Goal: Task Accomplishment & Management: Manage account settings

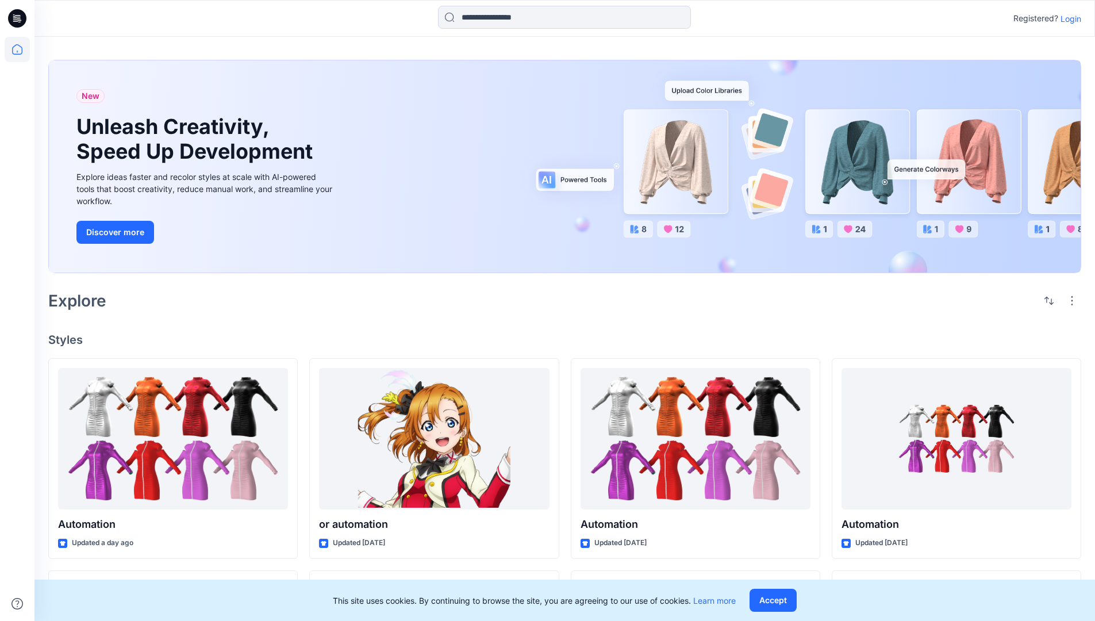
click at [1068, 18] on p "Login" at bounding box center [1070, 19] width 21 height 12
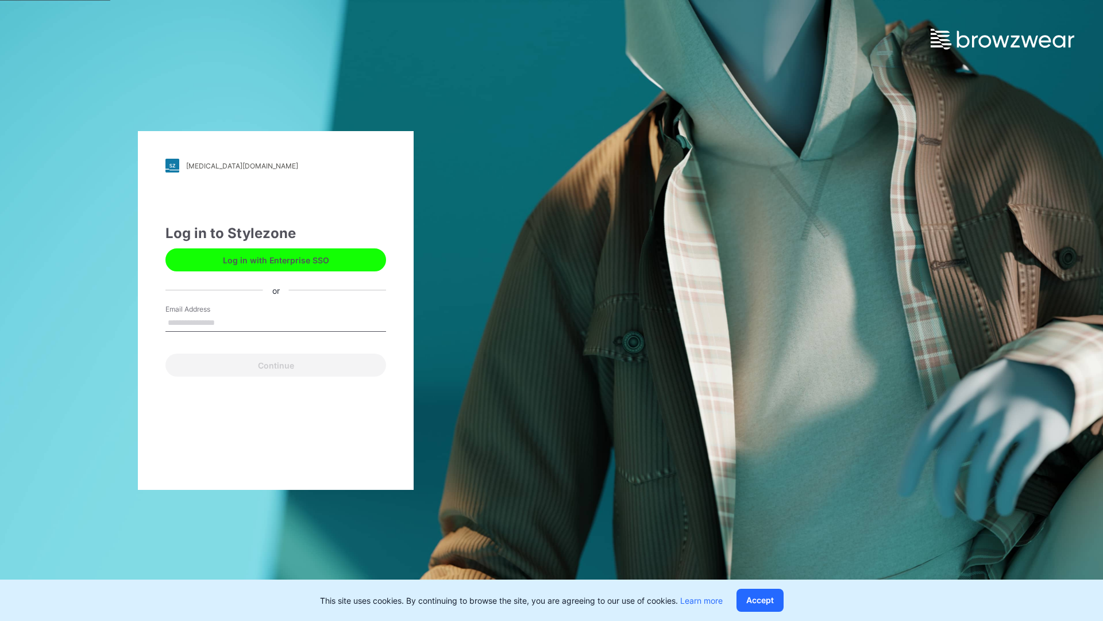
click at [227, 322] on input "Email Address" at bounding box center [276, 322] width 221 height 17
type input "**********"
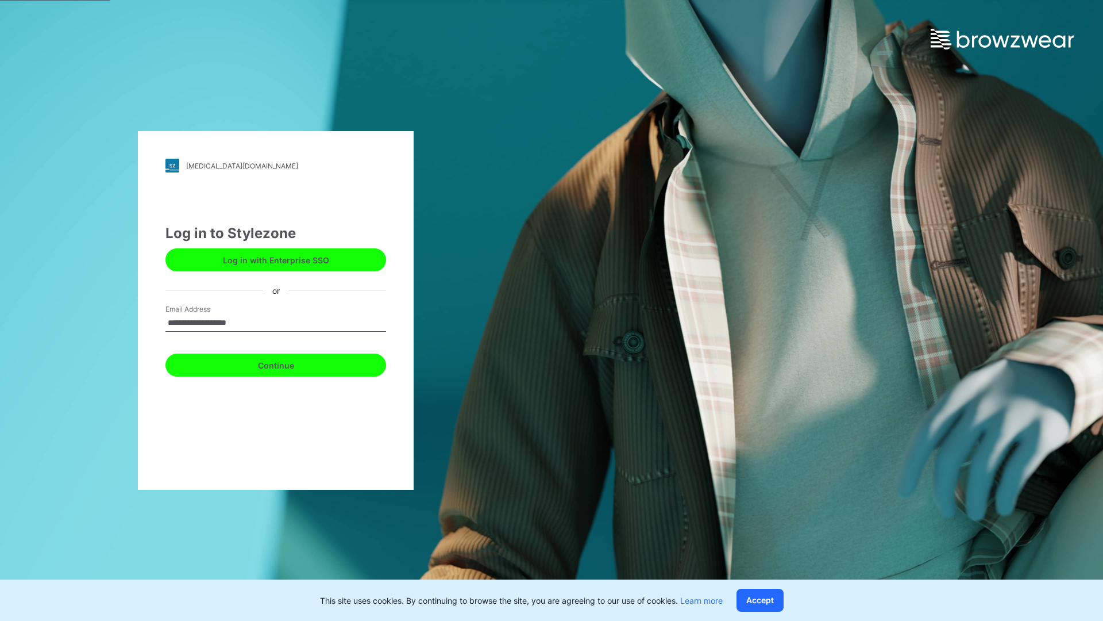
click at [288, 363] on button "Continue" at bounding box center [276, 364] width 221 height 23
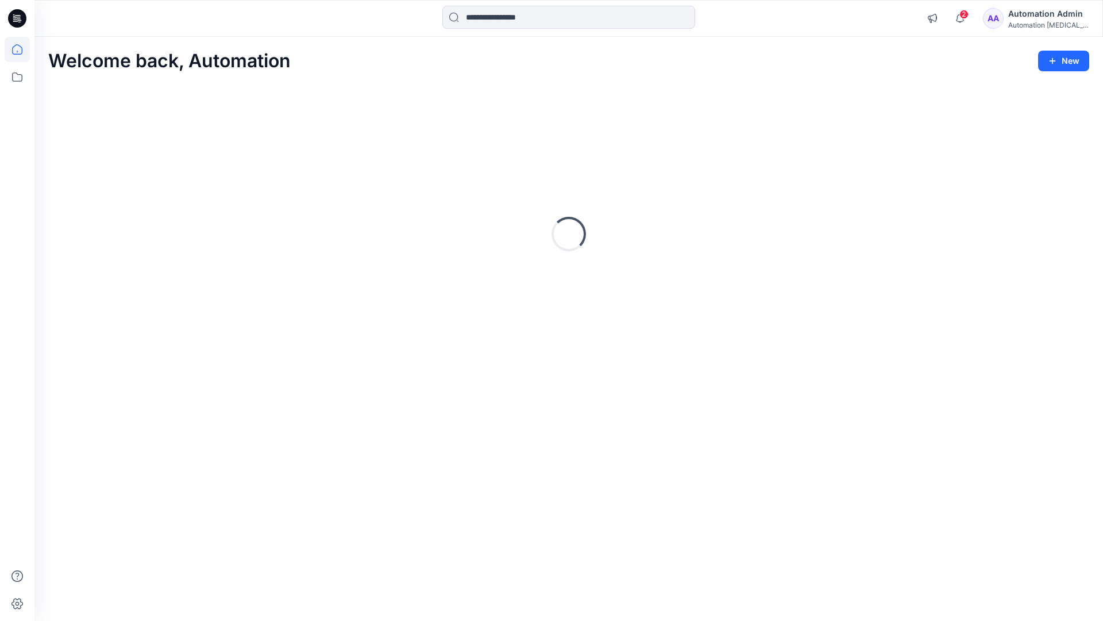
click at [22, 49] on icon at bounding box center [17, 49] width 10 height 10
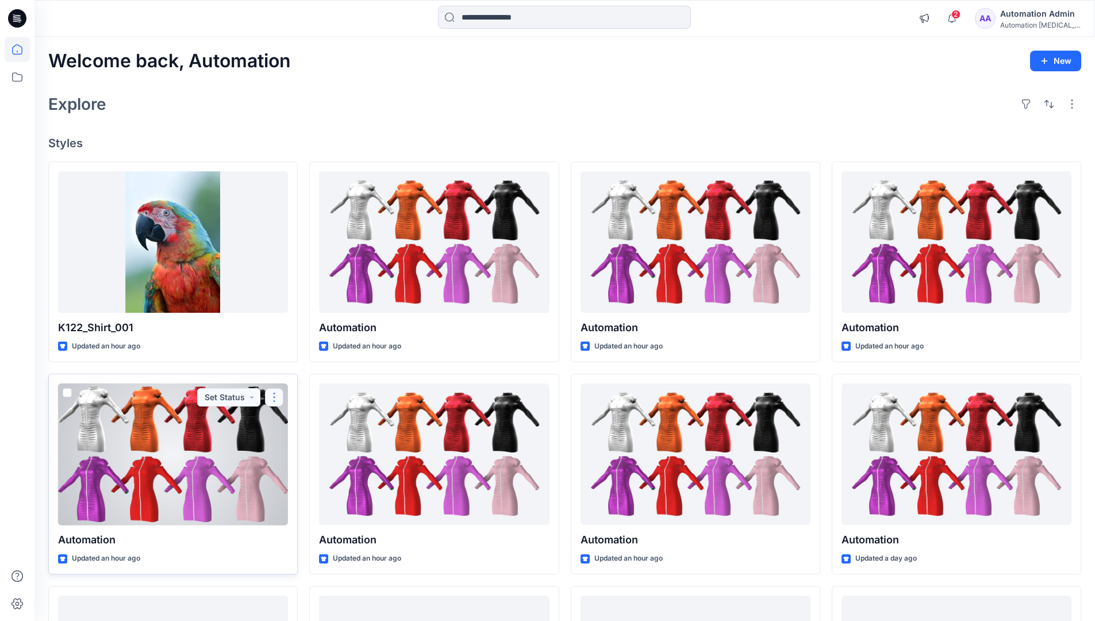
click at [274, 395] on button "button" at bounding box center [274, 397] width 18 height 18
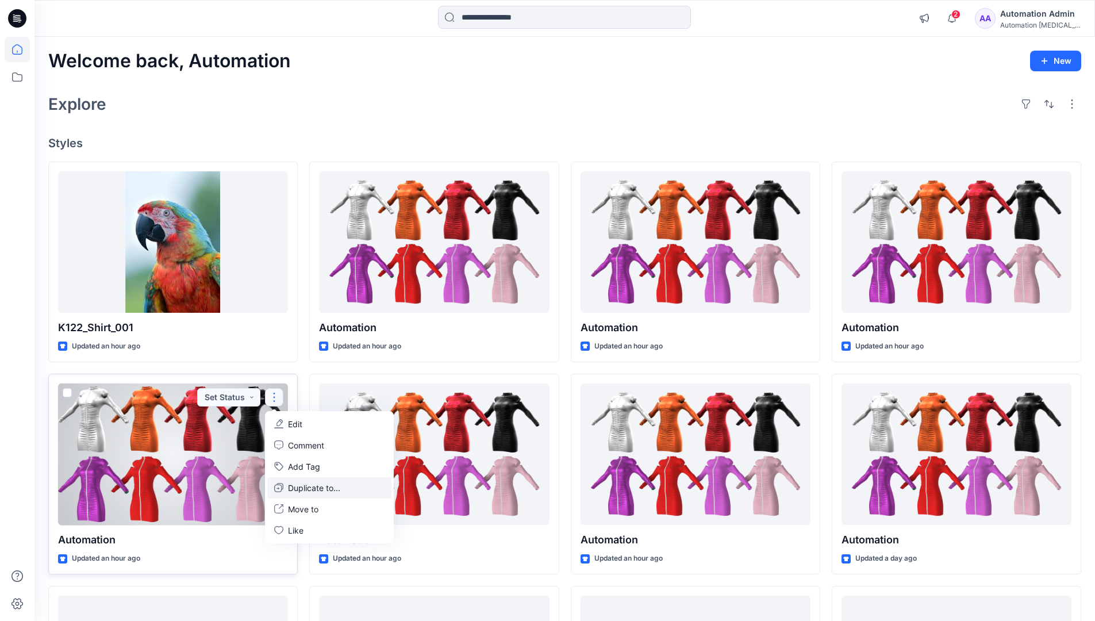
click at [292, 485] on p "Duplicate to..." at bounding box center [314, 488] width 52 height 12
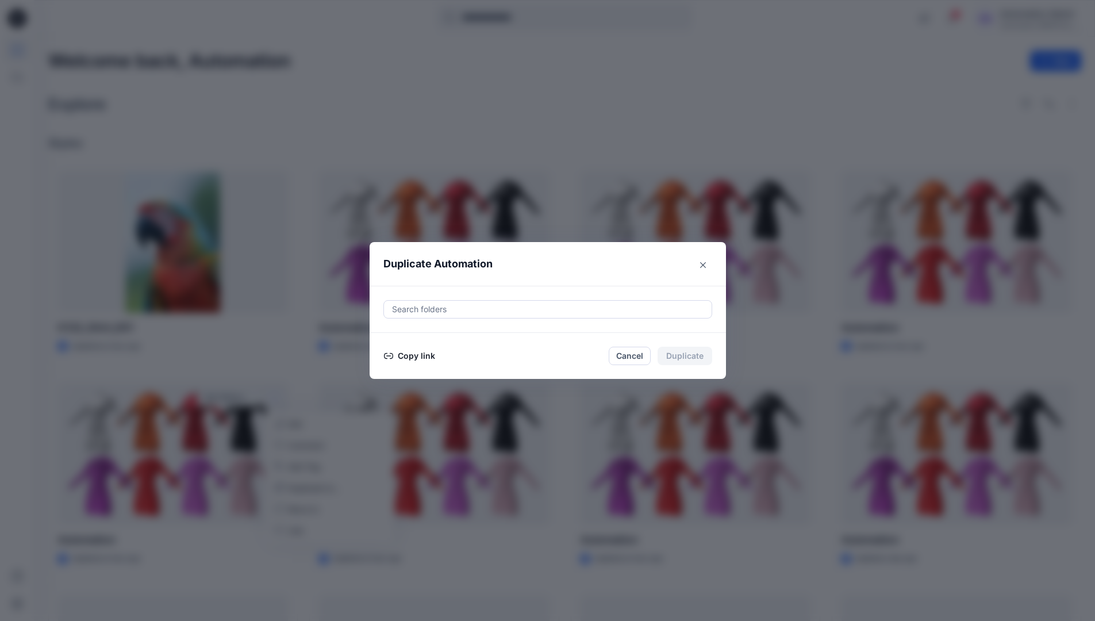
click at [432, 311] on div at bounding box center [548, 309] width 314 height 14
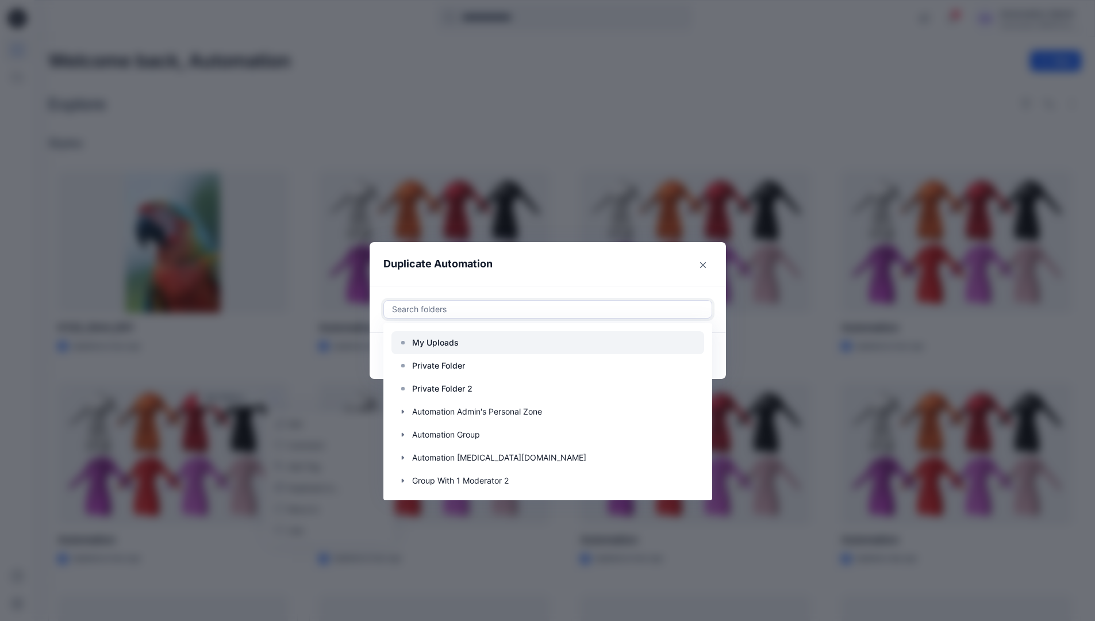
click at [441, 337] on p "My Uploads" at bounding box center [435, 343] width 47 height 14
click at [540, 271] on header "Duplicate Automation" at bounding box center [536, 264] width 333 height 44
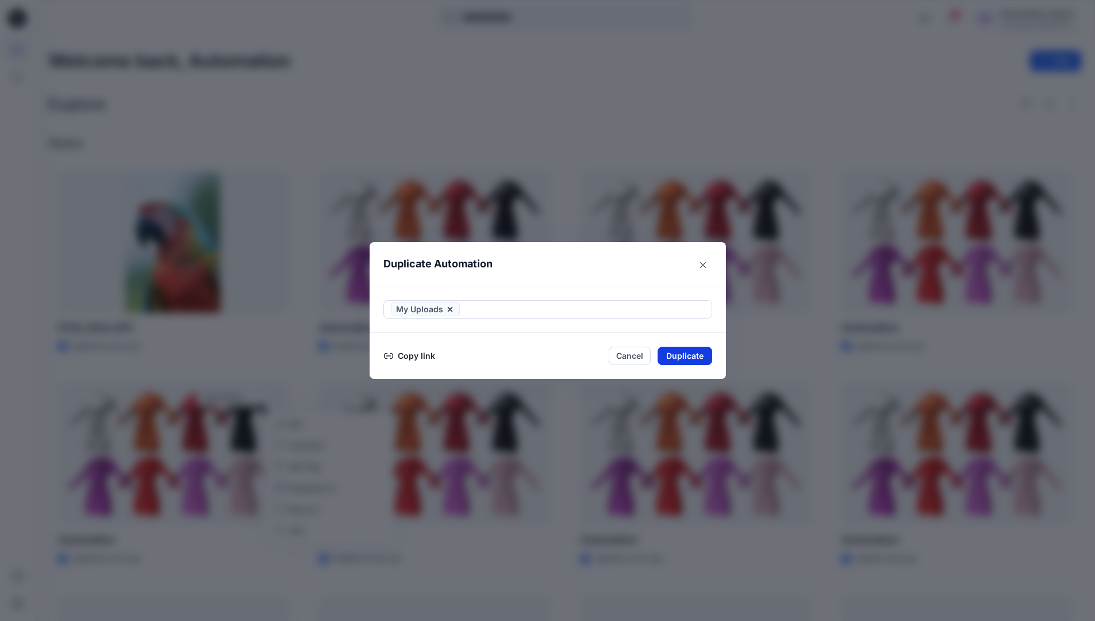
click at [696, 352] on button "Duplicate" at bounding box center [684, 356] width 55 height 18
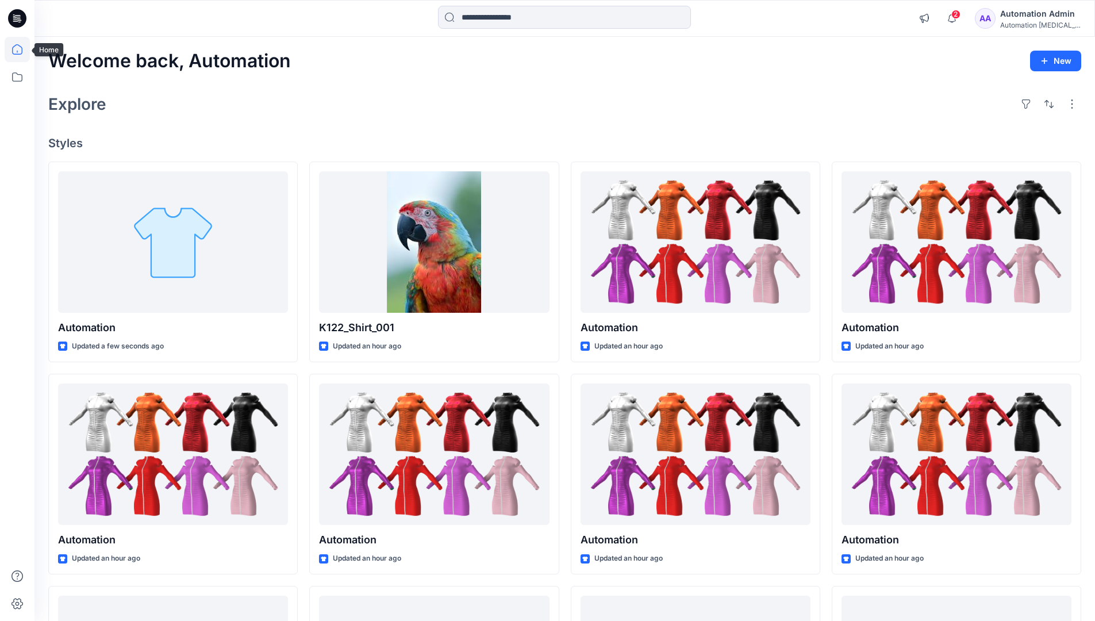
click at [11, 48] on icon at bounding box center [17, 49] width 25 height 25
click at [19, 74] on icon at bounding box center [17, 76] width 25 height 25
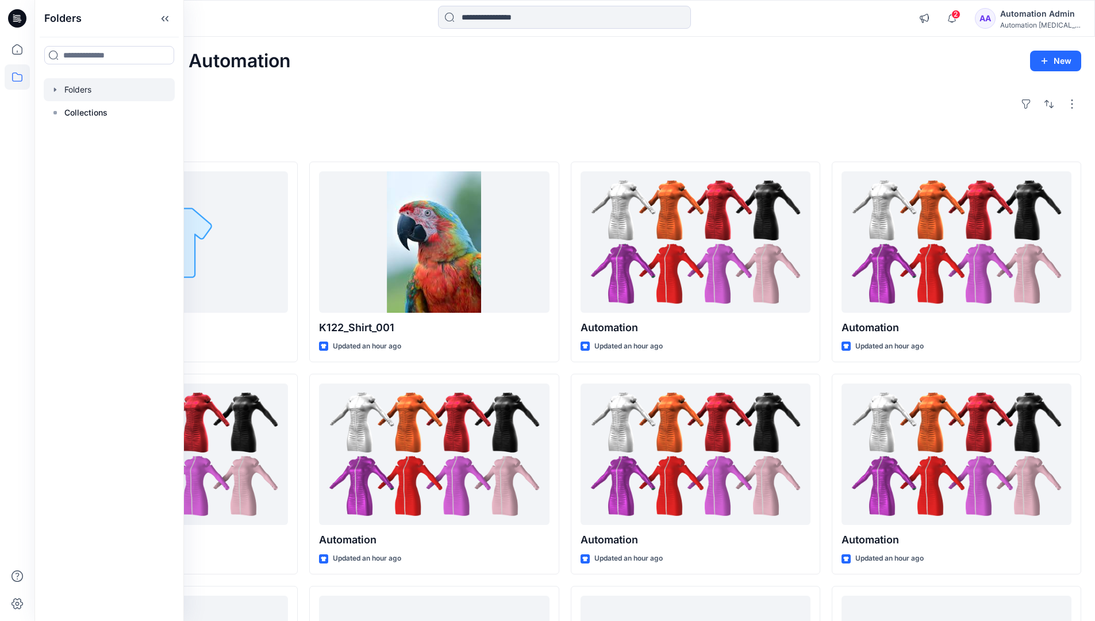
click at [84, 89] on div at bounding box center [109, 89] width 131 height 23
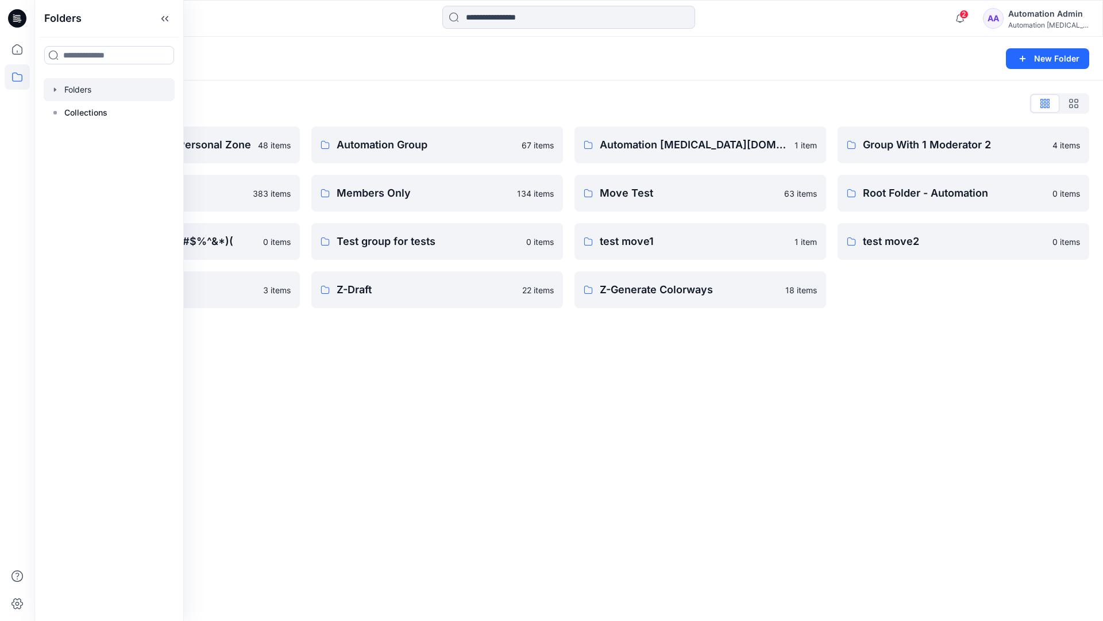
click at [1033, 20] on div "Automation Admin" at bounding box center [1049, 14] width 80 height 14
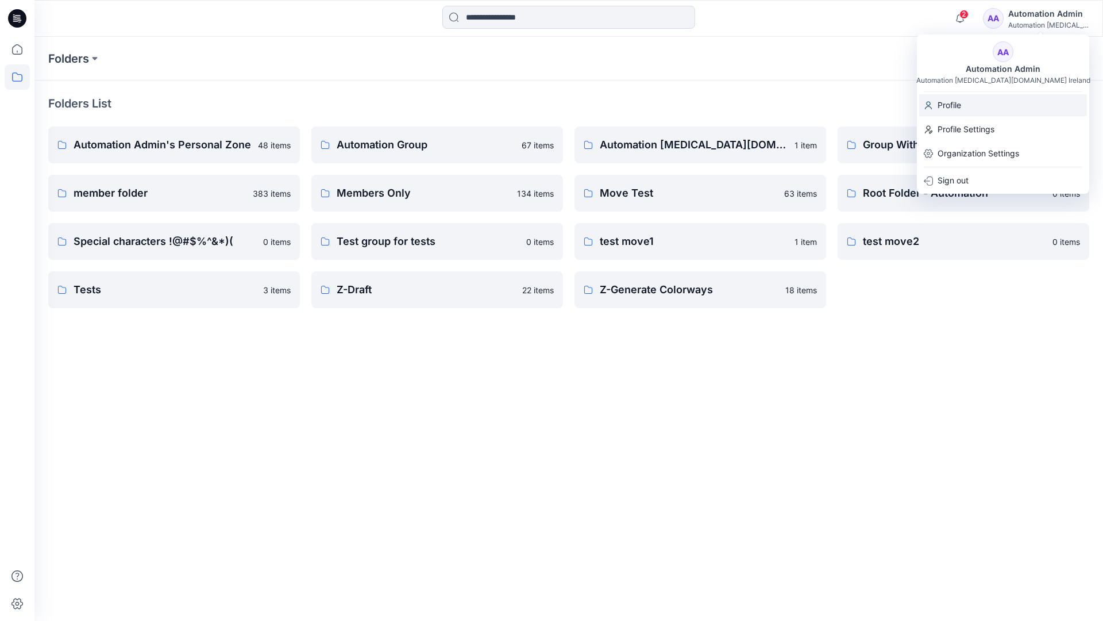
click at [958, 105] on p "Profile" at bounding box center [950, 105] width 24 height 22
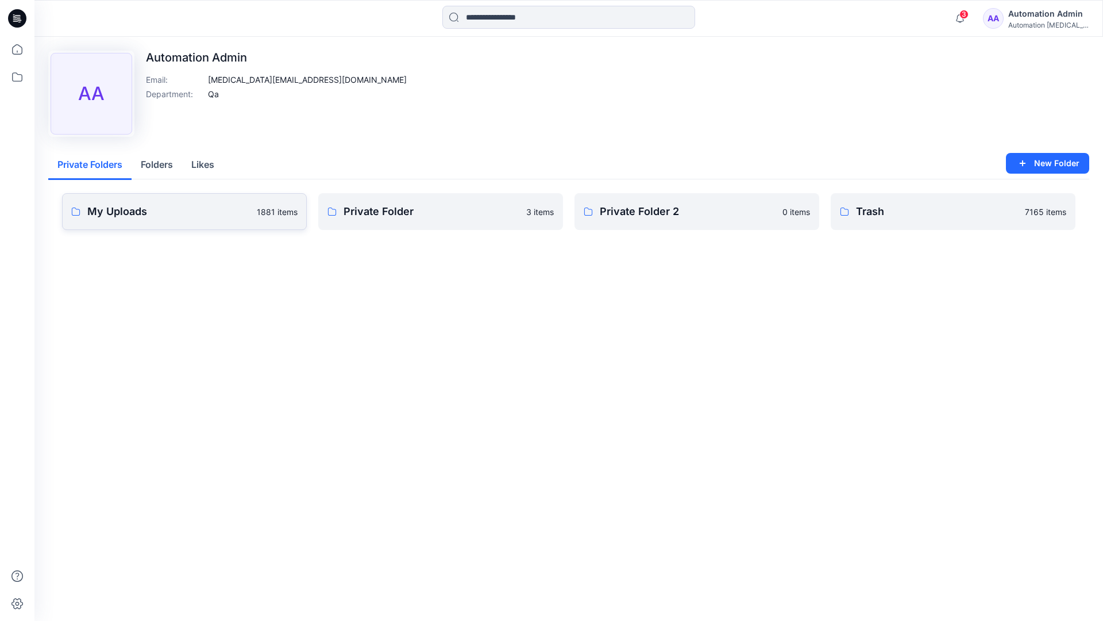
click at [201, 220] on link "My Uploads 1881 items" at bounding box center [184, 211] width 245 height 37
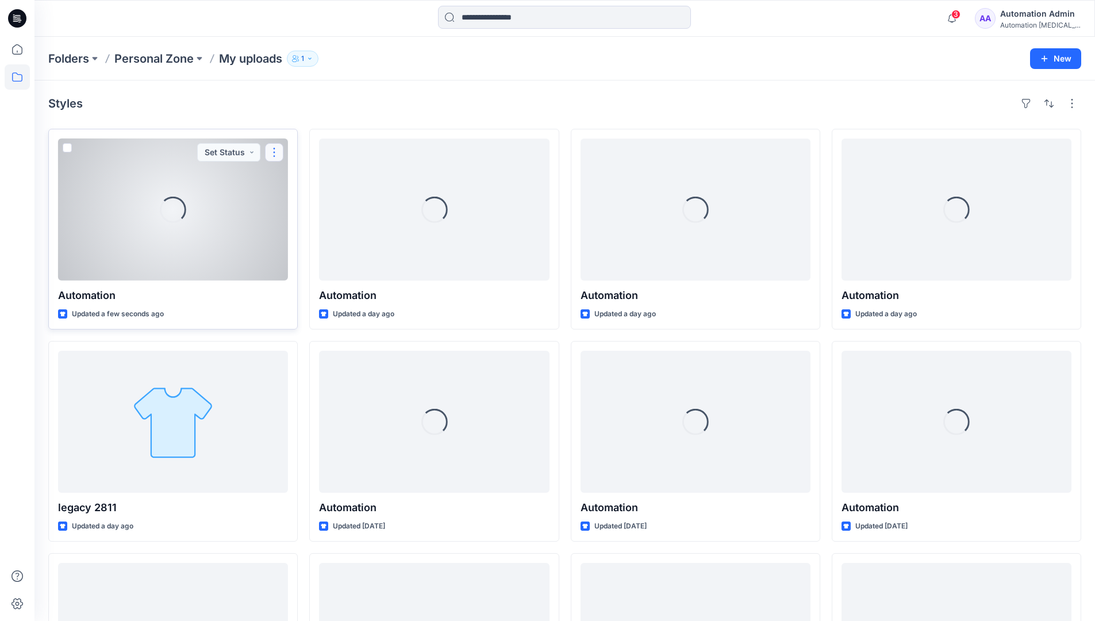
click at [273, 155] on button "button" at bounding box center [274, 152] width 18 height 18
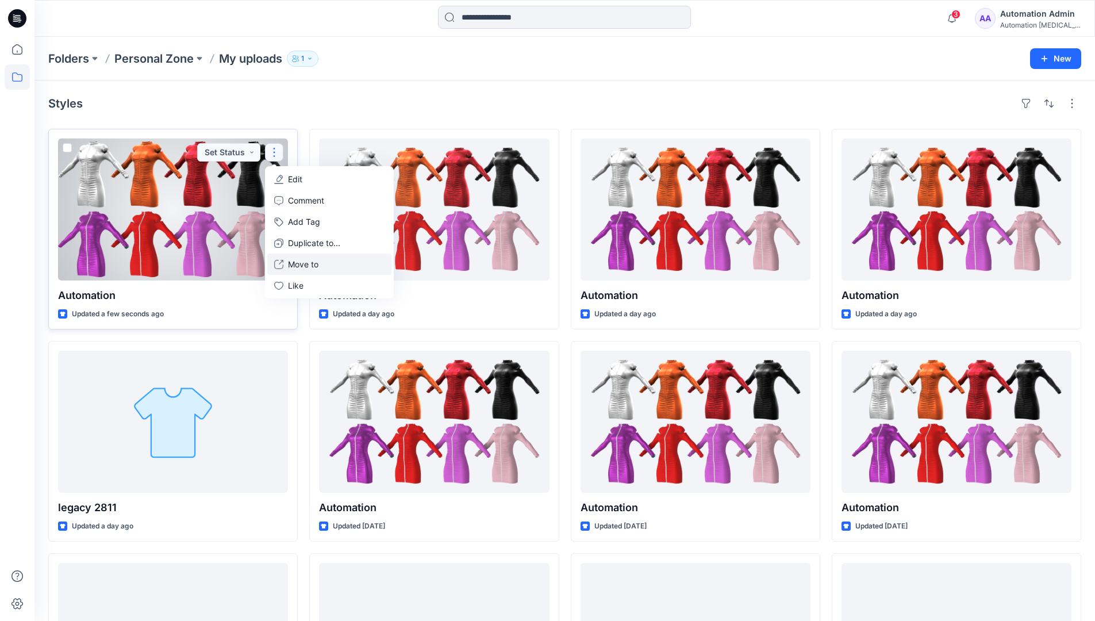
click at [287, 265] on button "Move to" at bounding box center [329, 263] width 124 height 21
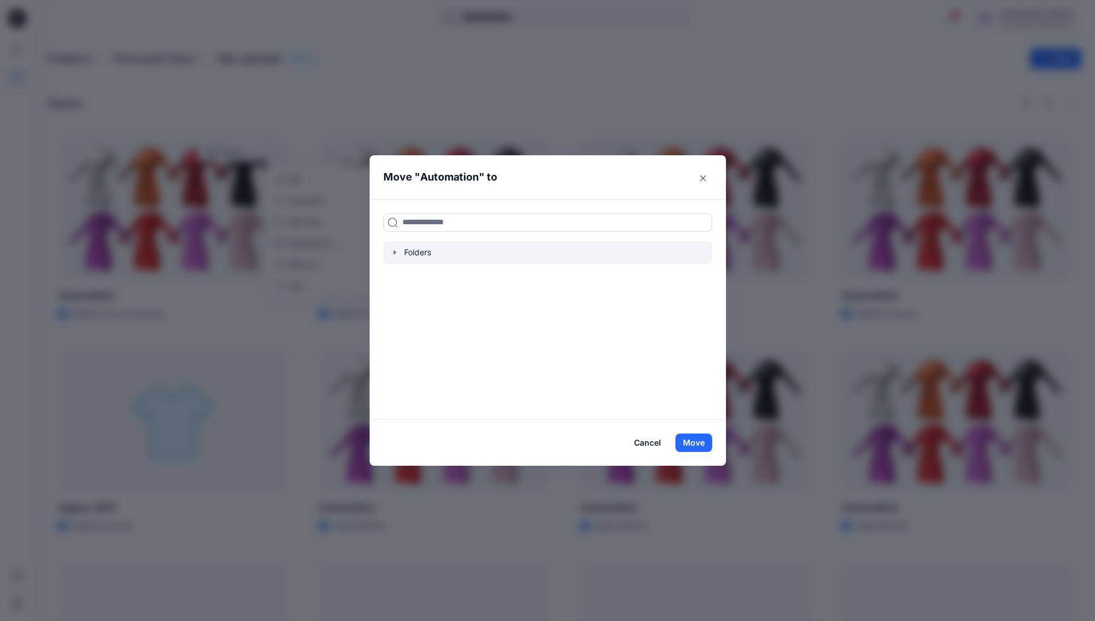
click at [399, 249] on icon "button" at bounding box center [394, 252] width 9 height 9
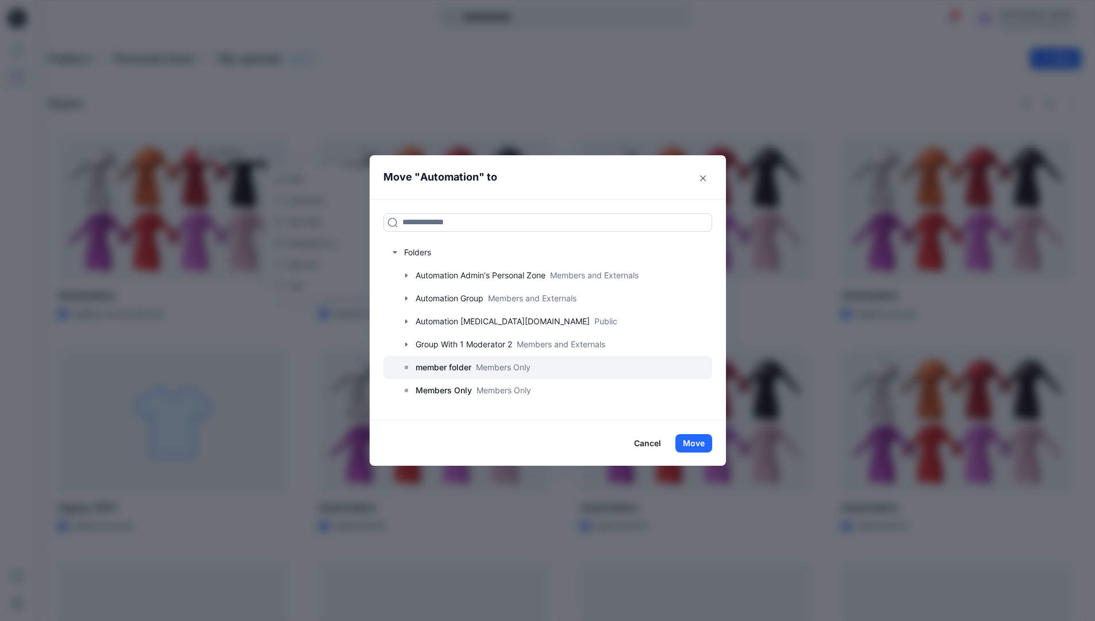
click at [440, 368] on p "member folder" at bounding box center [444, 367] width 56 height 14
click at [702, 442] on button "Move" at bounding box center [693, 443] width 37 height 18
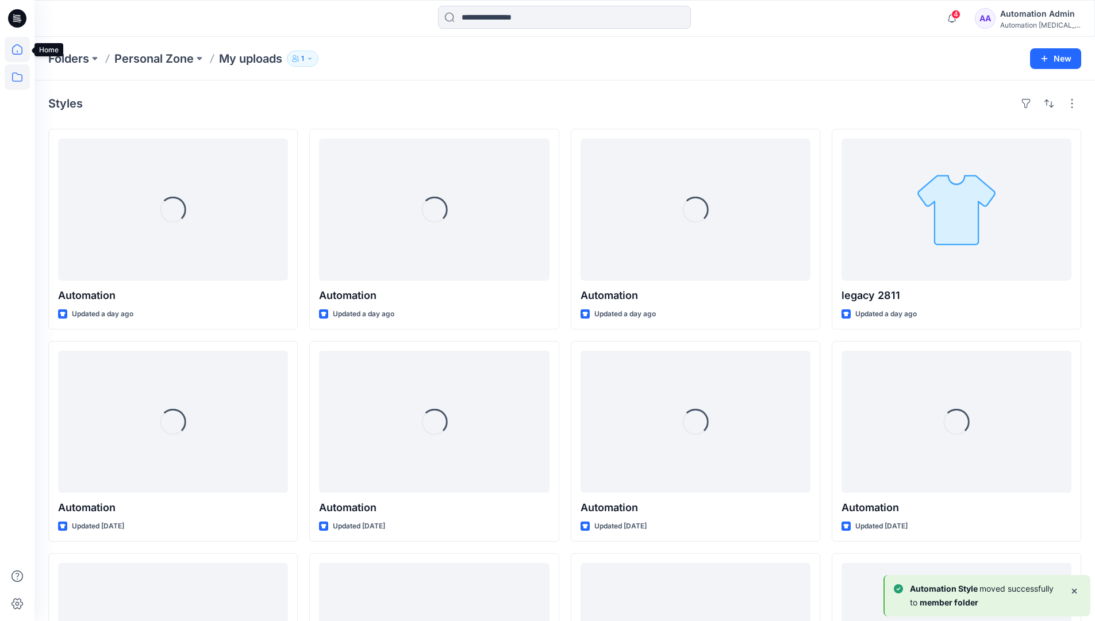
click at [18, 52] on icon at bounding box center [17, 49] width 25 height 25
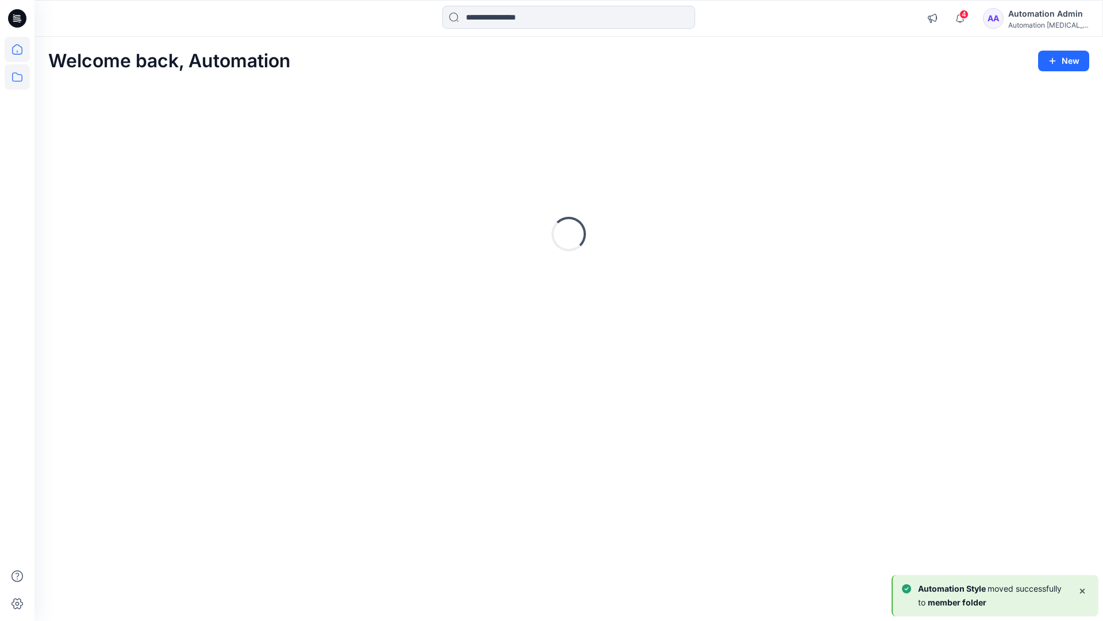
click at [18, 75] on icon at bounding box center [17, 76] width 10 height 9
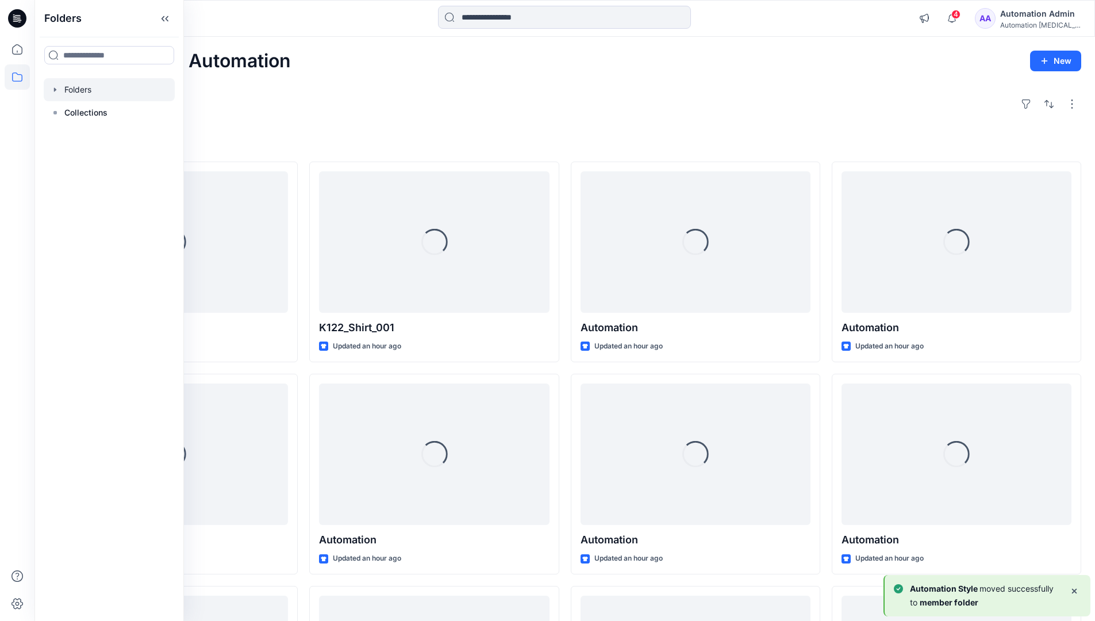
click at [84, 88] on div at bounding box center [109, 89] width 131 height 23
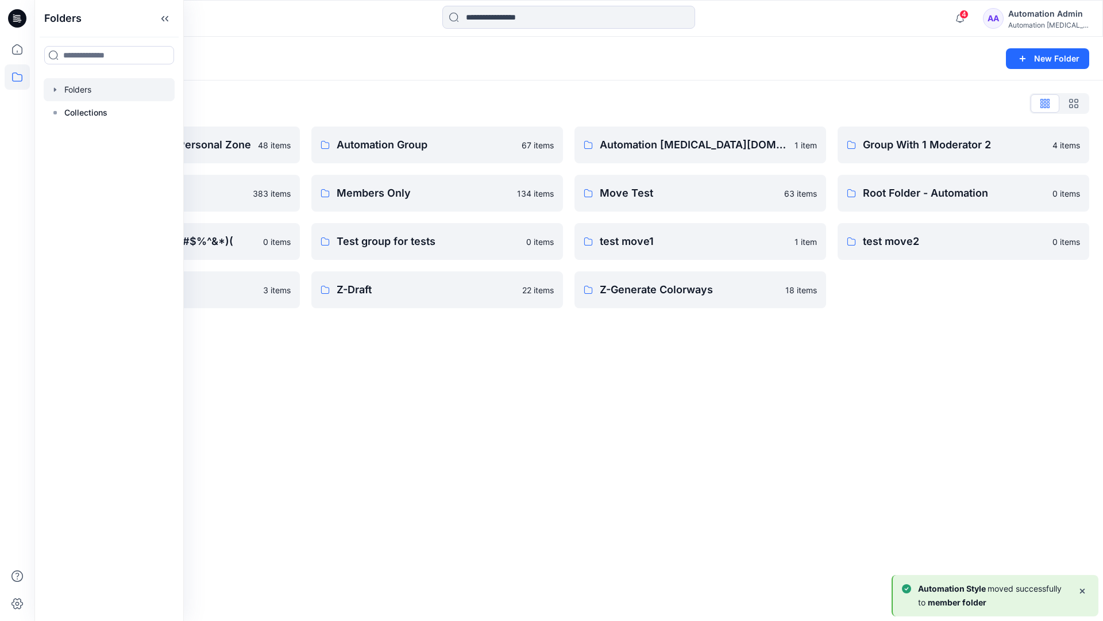
click at [460, 365] on div "Folders New Folder Folders List Automation Admin's Personal Zone 48 items membe…" at bounding box center [568, 329] width 1069 height 584
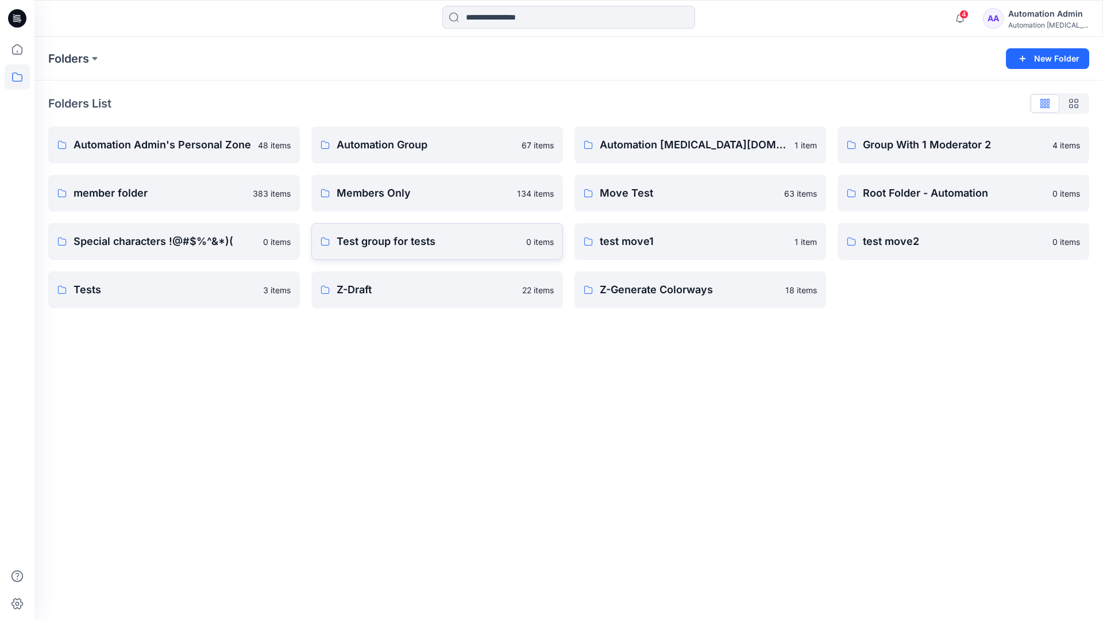
click at [426, 245] on p "Test group for tests" at bounding box center [428, 241] width 183 height 16
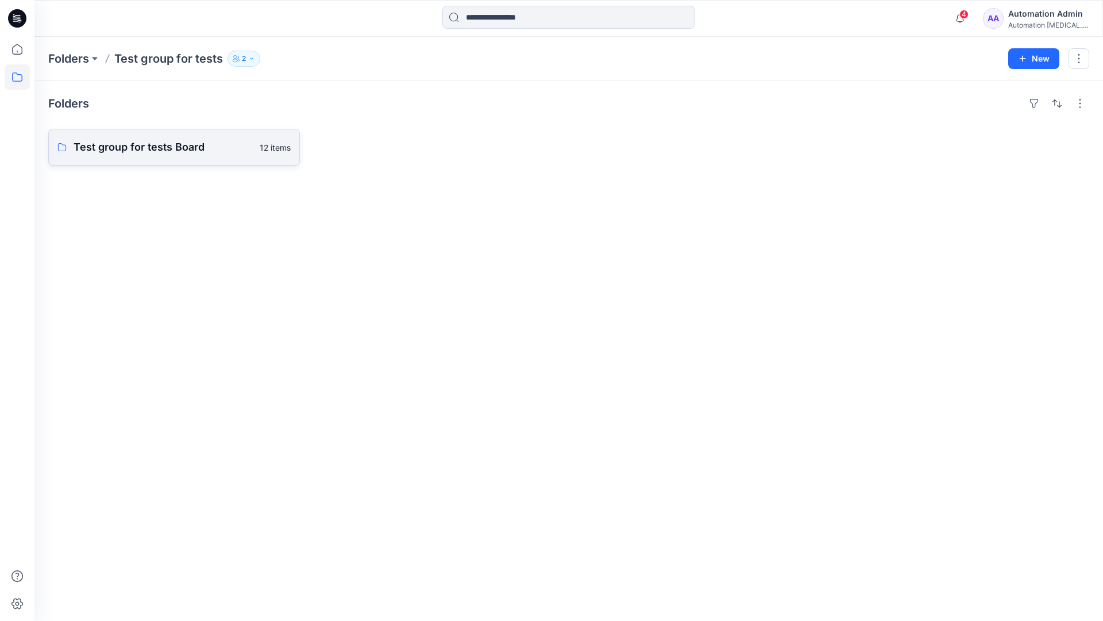
click at [197, 156] on link "Test group for tests Board 12 items" at bounding box center [174, 147] width 252 height 37
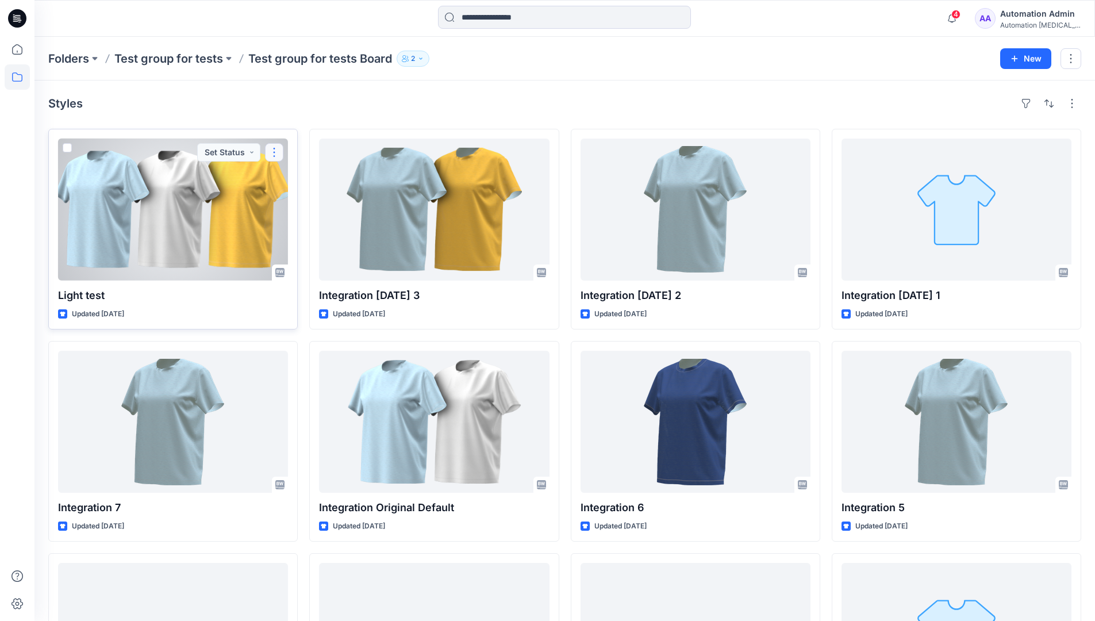
click at [278, 152] on button "button" at bounding box center [274, 152] width 18 height 18
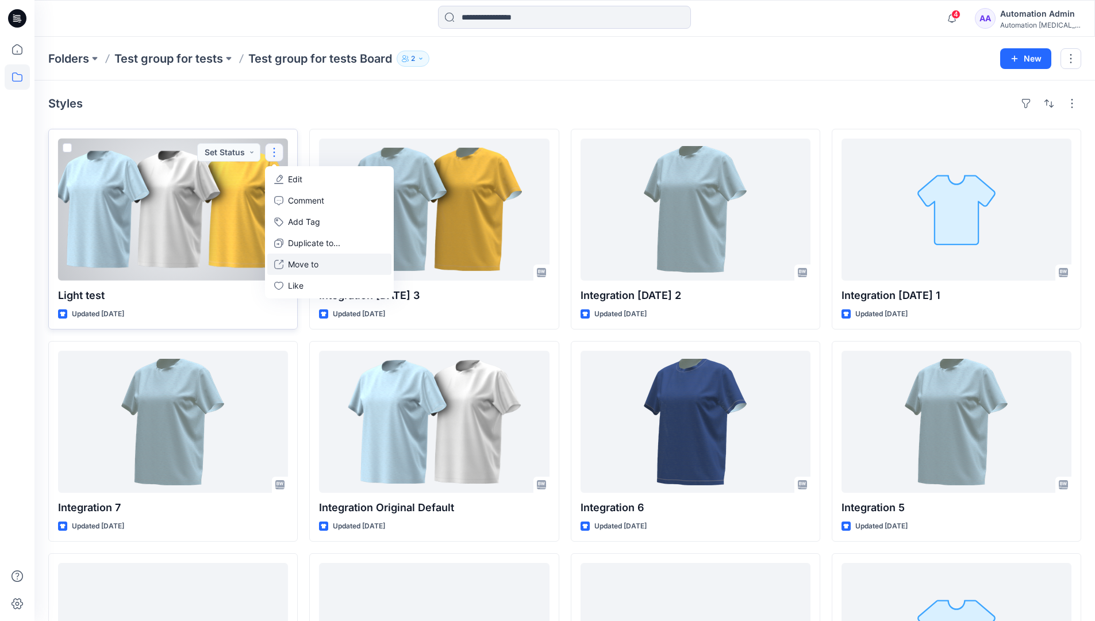
click at [302, 260] on p "Move to" at bounding box center [303, 264] width 30 height 12
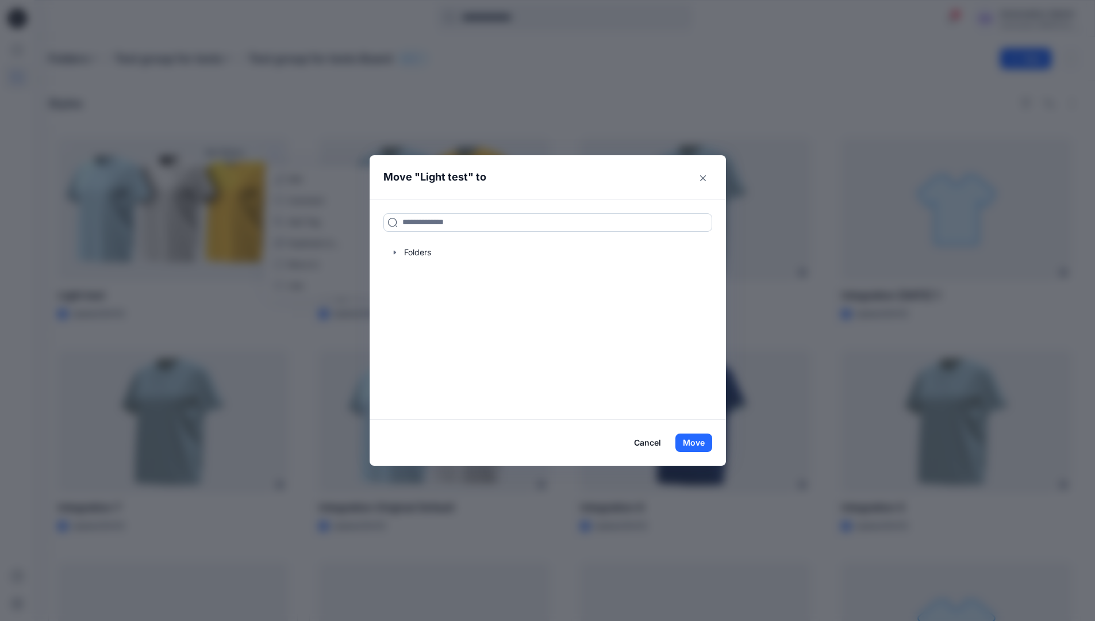
click at [424, 226] on input at bounding box center [547, 222] width 329 height 18
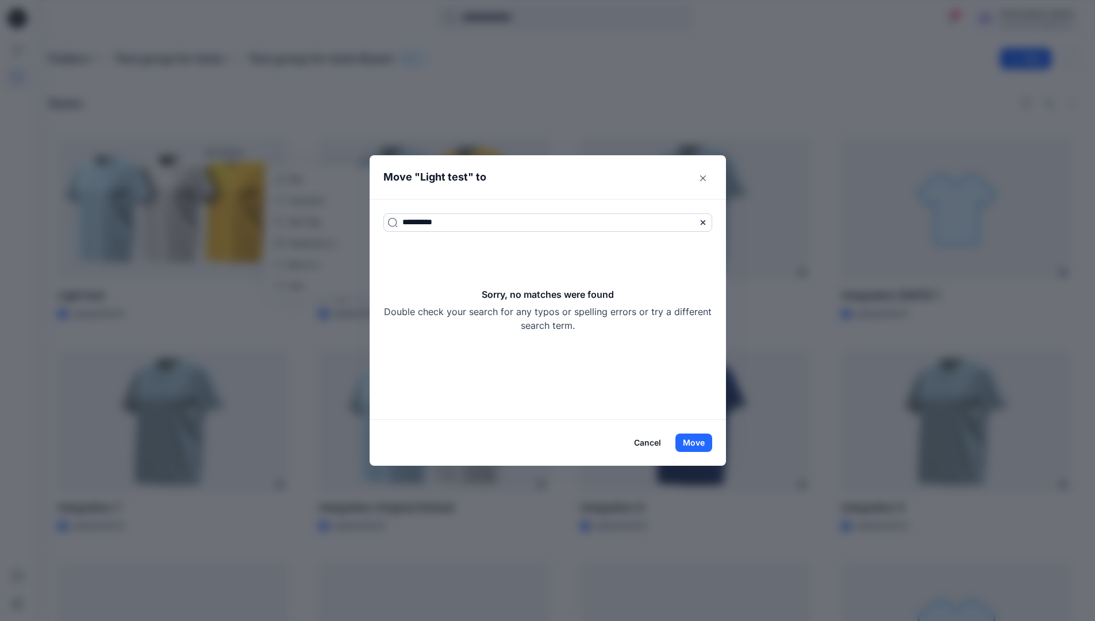
type input "**********"
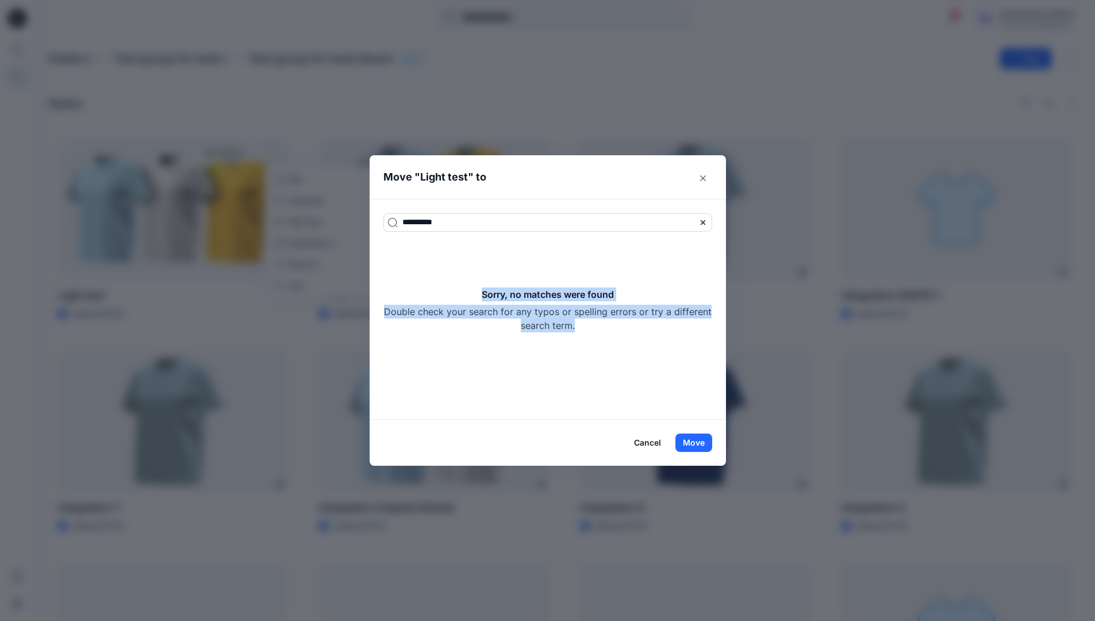
drag, startPoint x: 424, startPoint y: 226, endPoint x: 622, endPoint y: 321, distance: 219.8
click at [622, 321] on div "Sorry, no matches were found Double check your search for any typos or spelling…" at bounding box center [547, 309] width 329 height 45
click at [705, 437] on button "Move" at bounding box center [693, 442] width 37 height 18
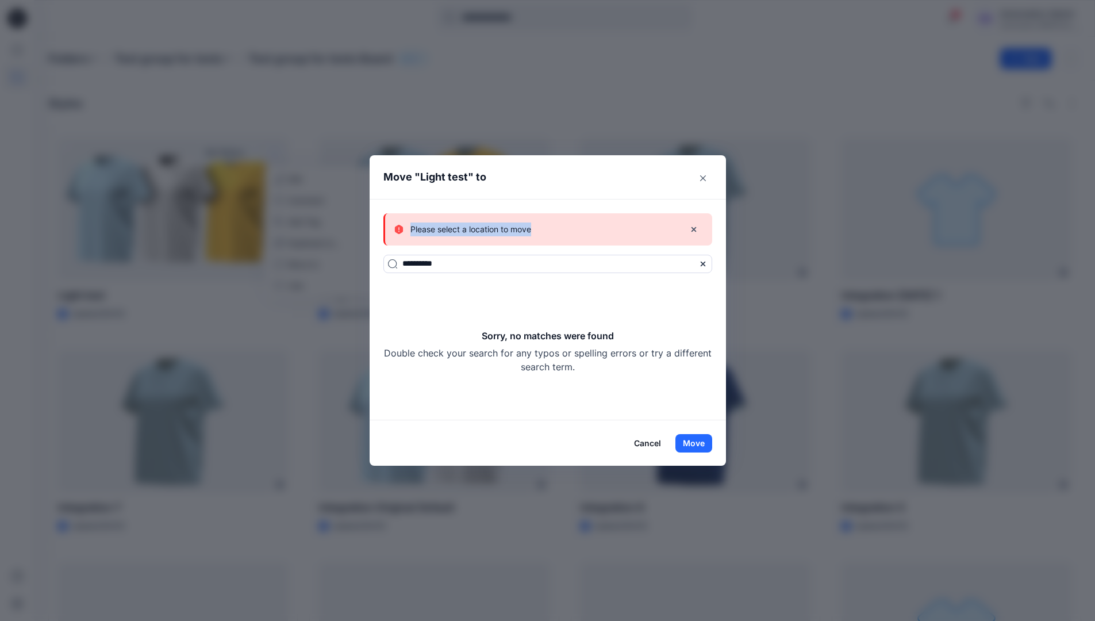
drag, startPoint x: 705, startPoint y: 437, endPoint x: 542, endPoint y: 229, distance: 263.6
click at [542, 229] on div "Please select a location to move" at bounding box center [534, 229] width 281 height 14
click at [647, 441] on button "Cancel" at bounding box center [647, 443] width 42 height 18
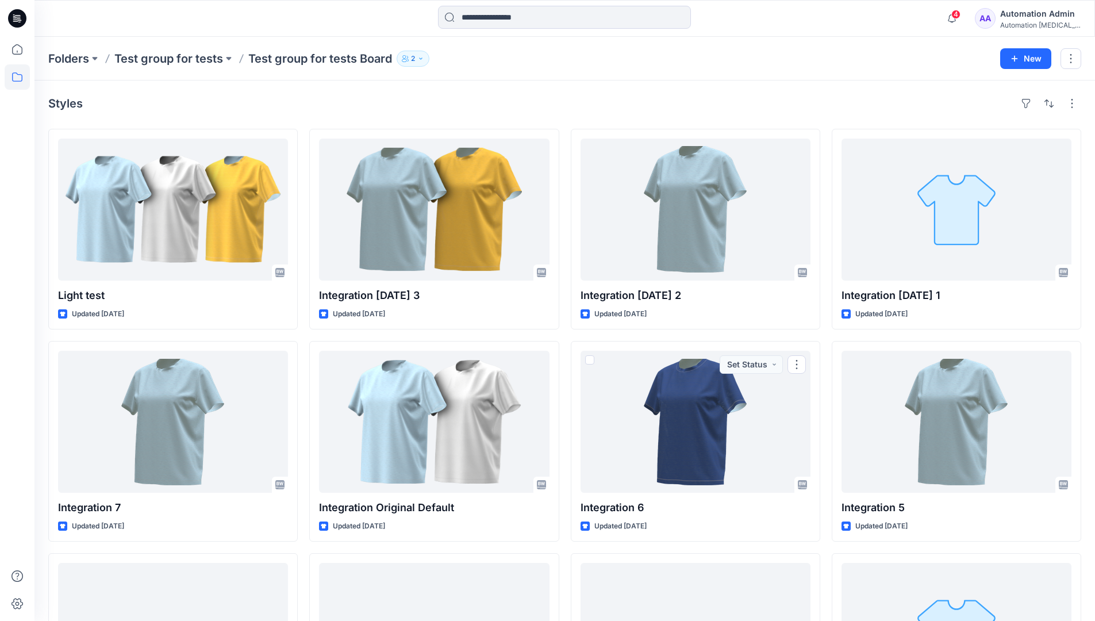
click at [1033, 15] on div "Automation Admin" at bounding box center [1040, 14] width 80 height 14
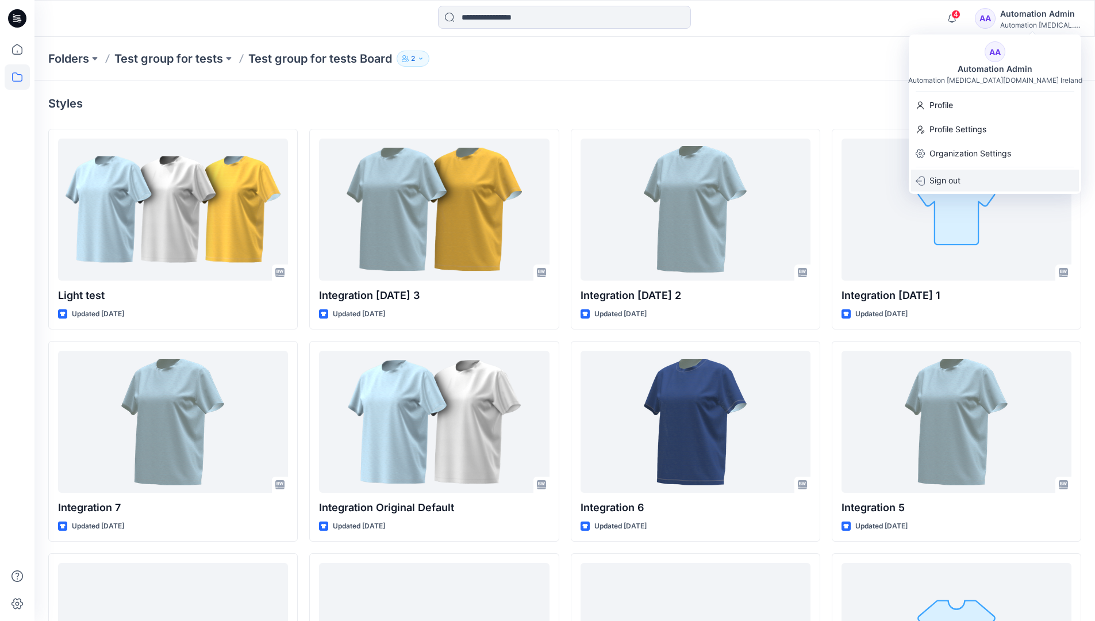
click at [939, 183] on p "Sign out" at bounding box center [944, 181] width 31 height 22
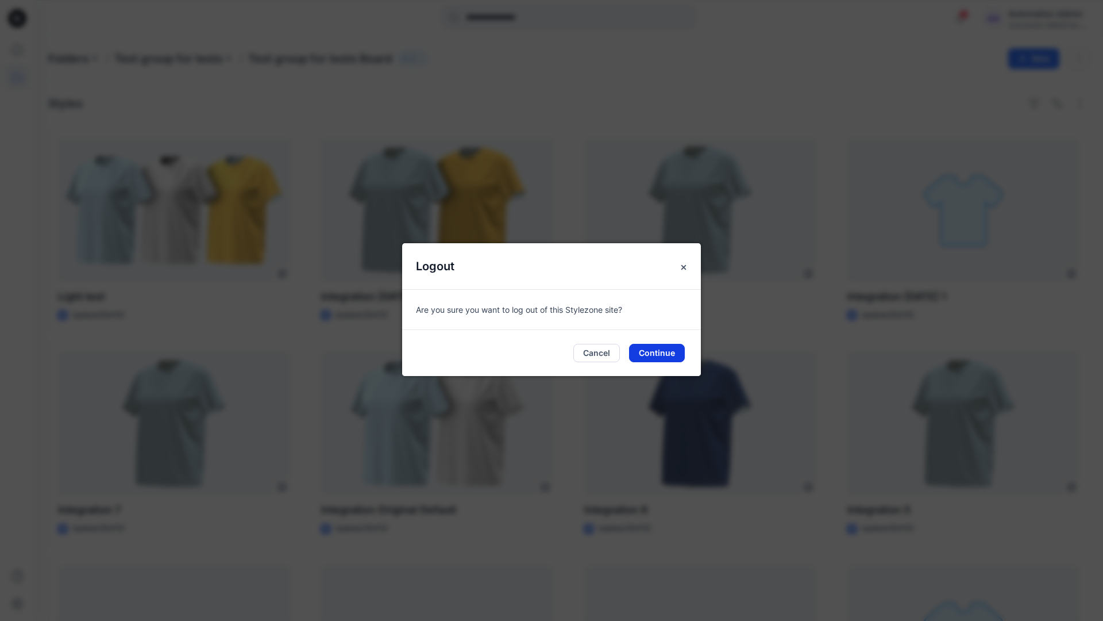
click at [670, 355] on button "Continue" at bounding box center [657, 353] width 56 height 18
